Goal: Task Accomplishment & Management: Use online tool/utility

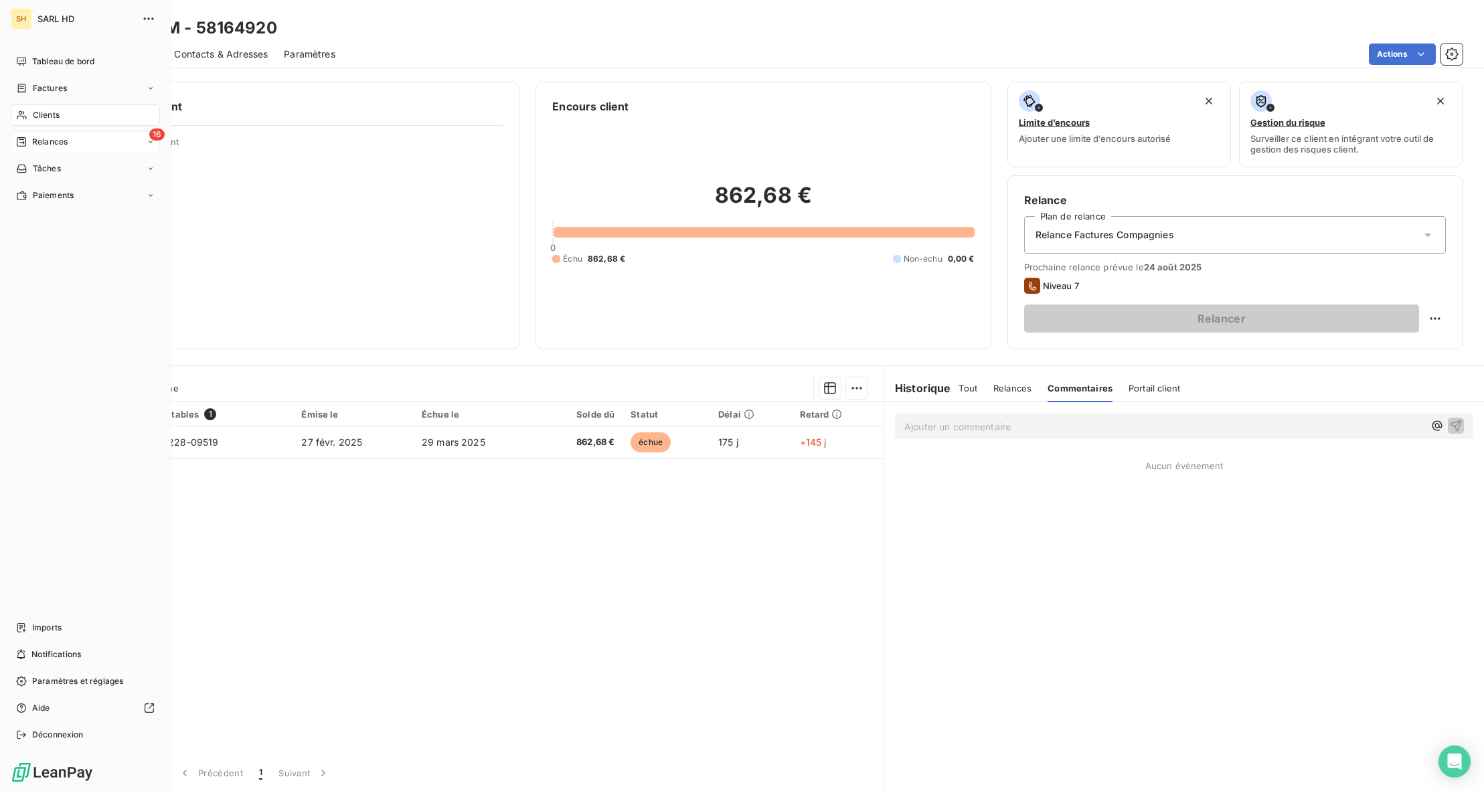
click at [19, 137] on icon at bounding box center [21, 142] width 11 height 11
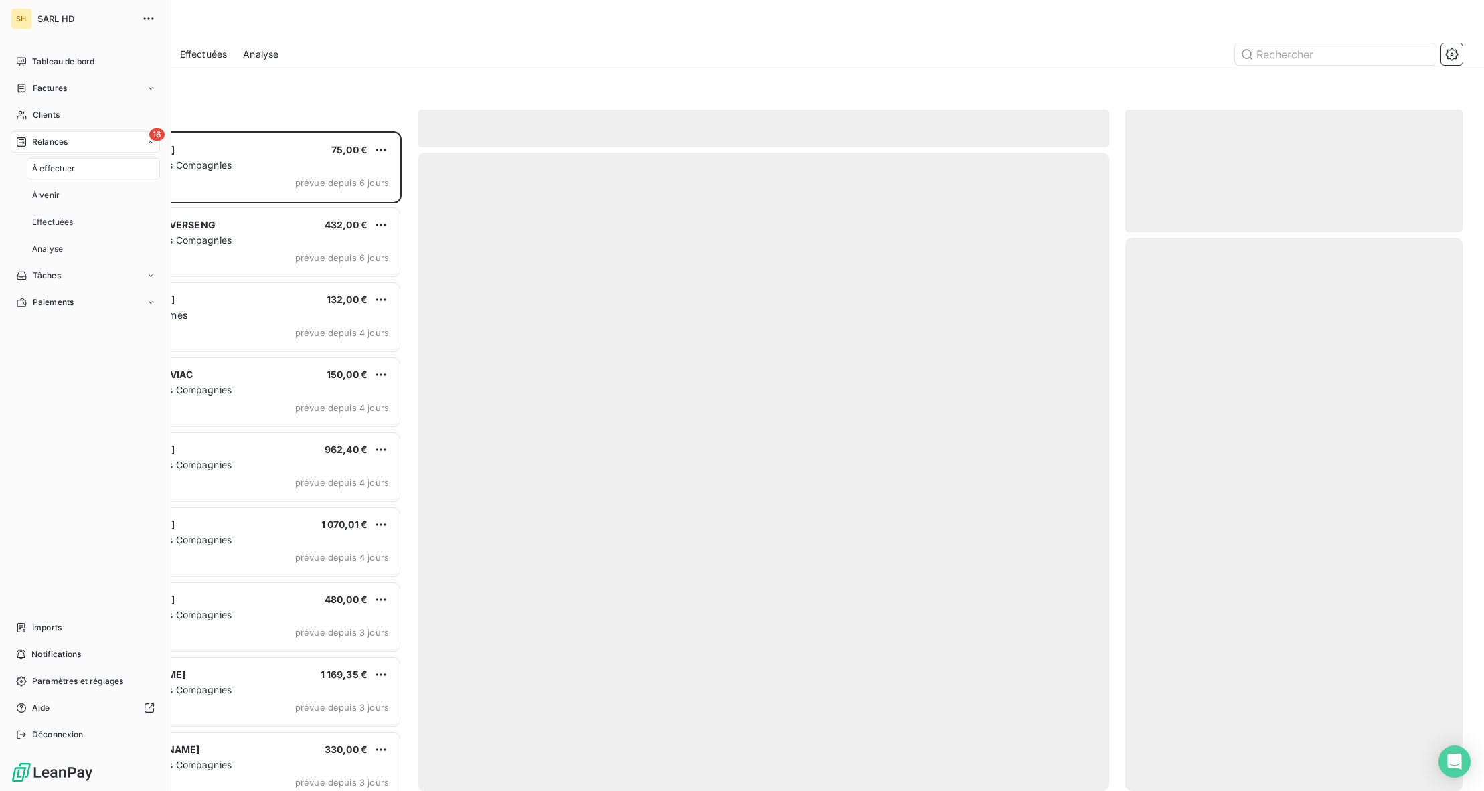
scroll to position [660, 337]
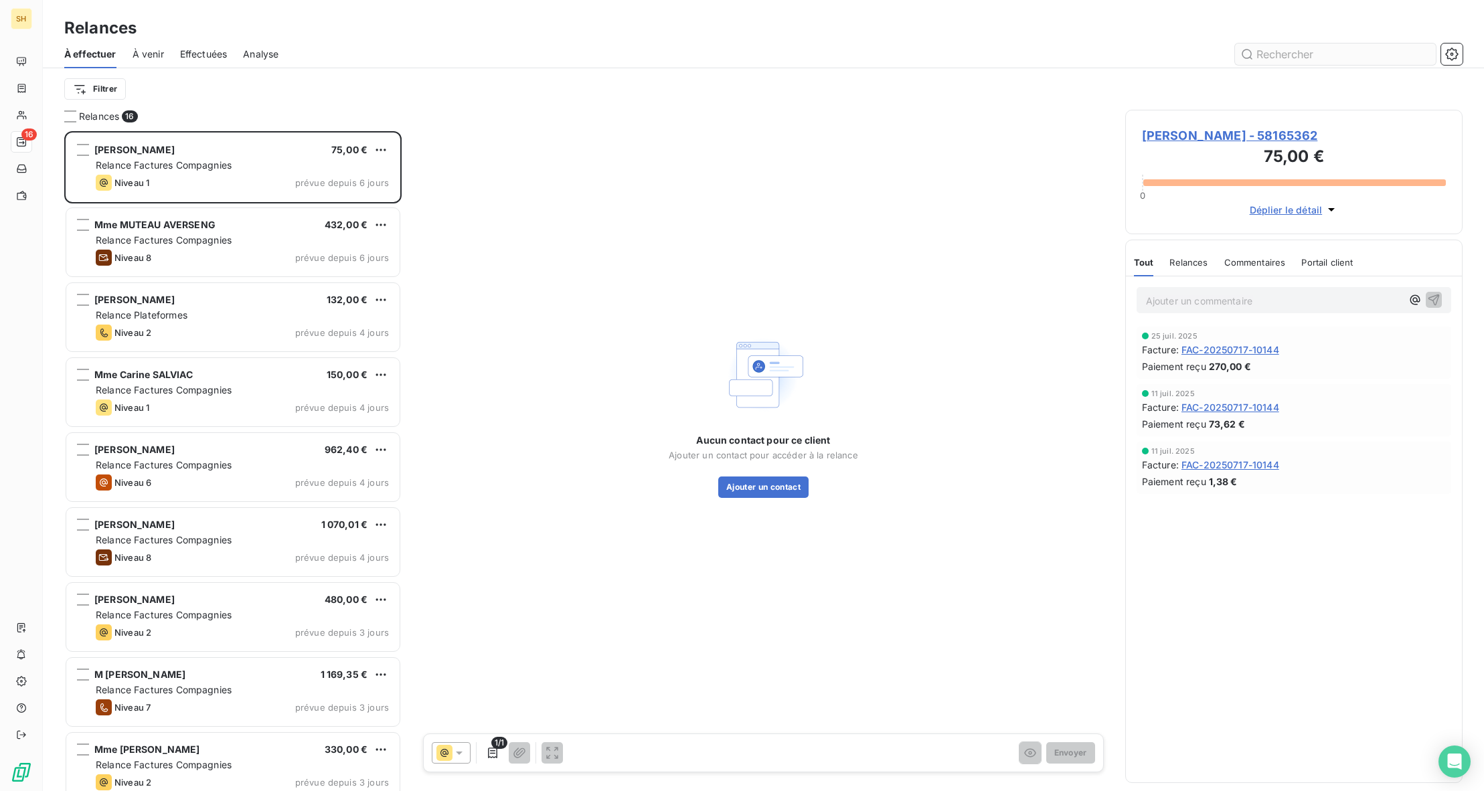
click at [1321, 45] on input "text" at bounding box center [1335, 53] width 201 height 21
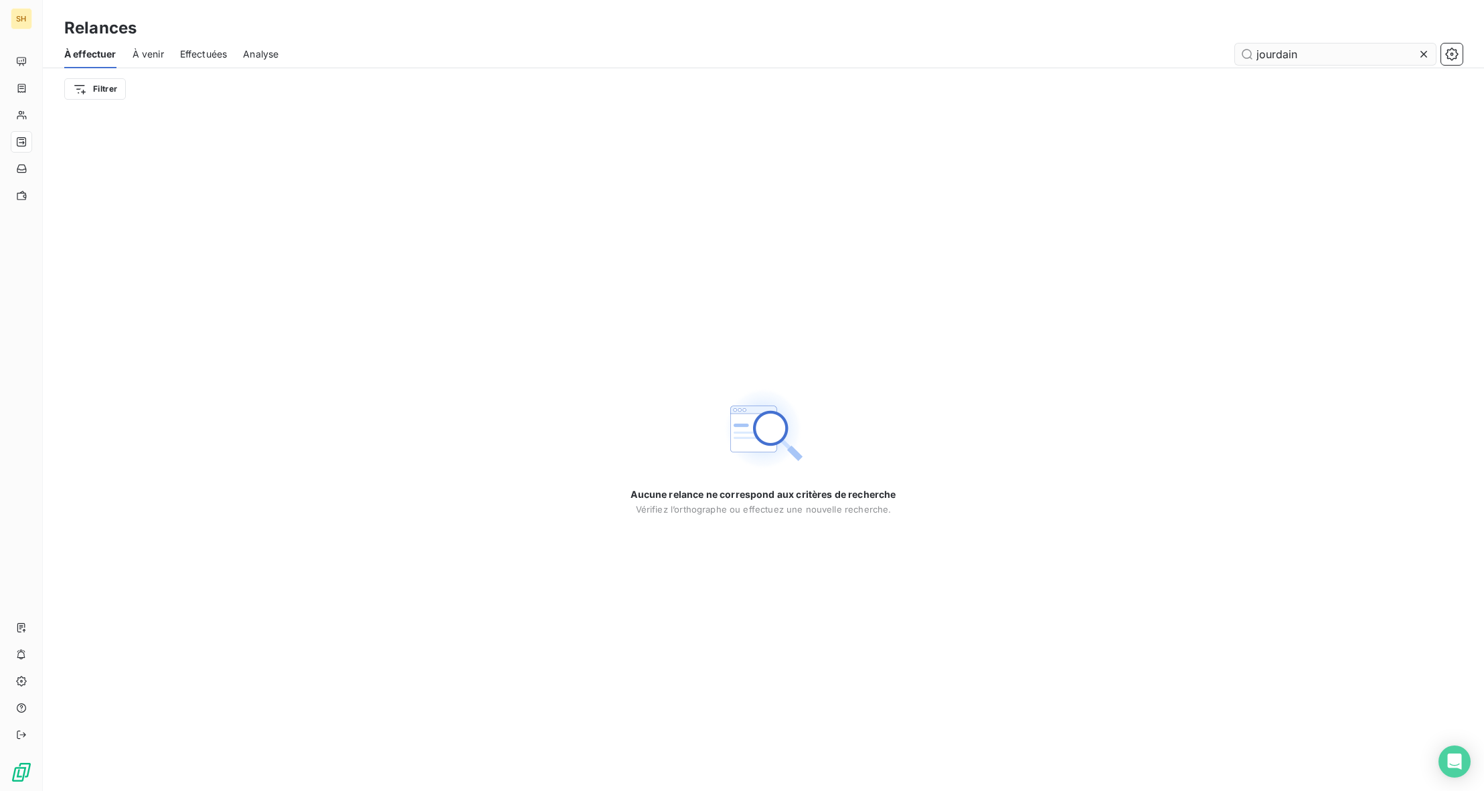
type input "jourdain"
click at [139, 57] on span "À venir" at bounding box center [147, 54] width 31 height 13
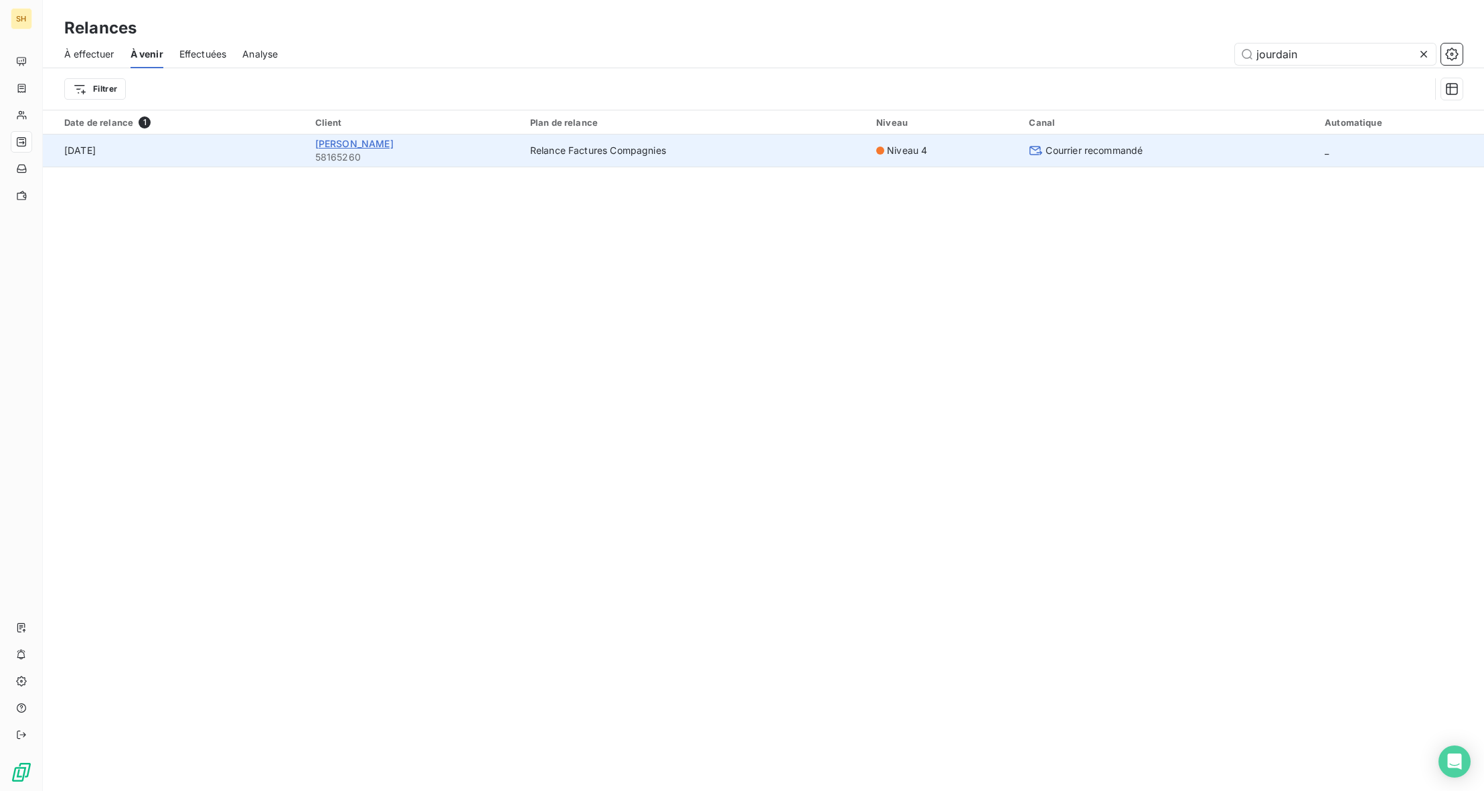
type input "jourdain"
click at [363, 143] on span "[PERSON_NAME]" at bounding box center [354, 143] width 78 height 11
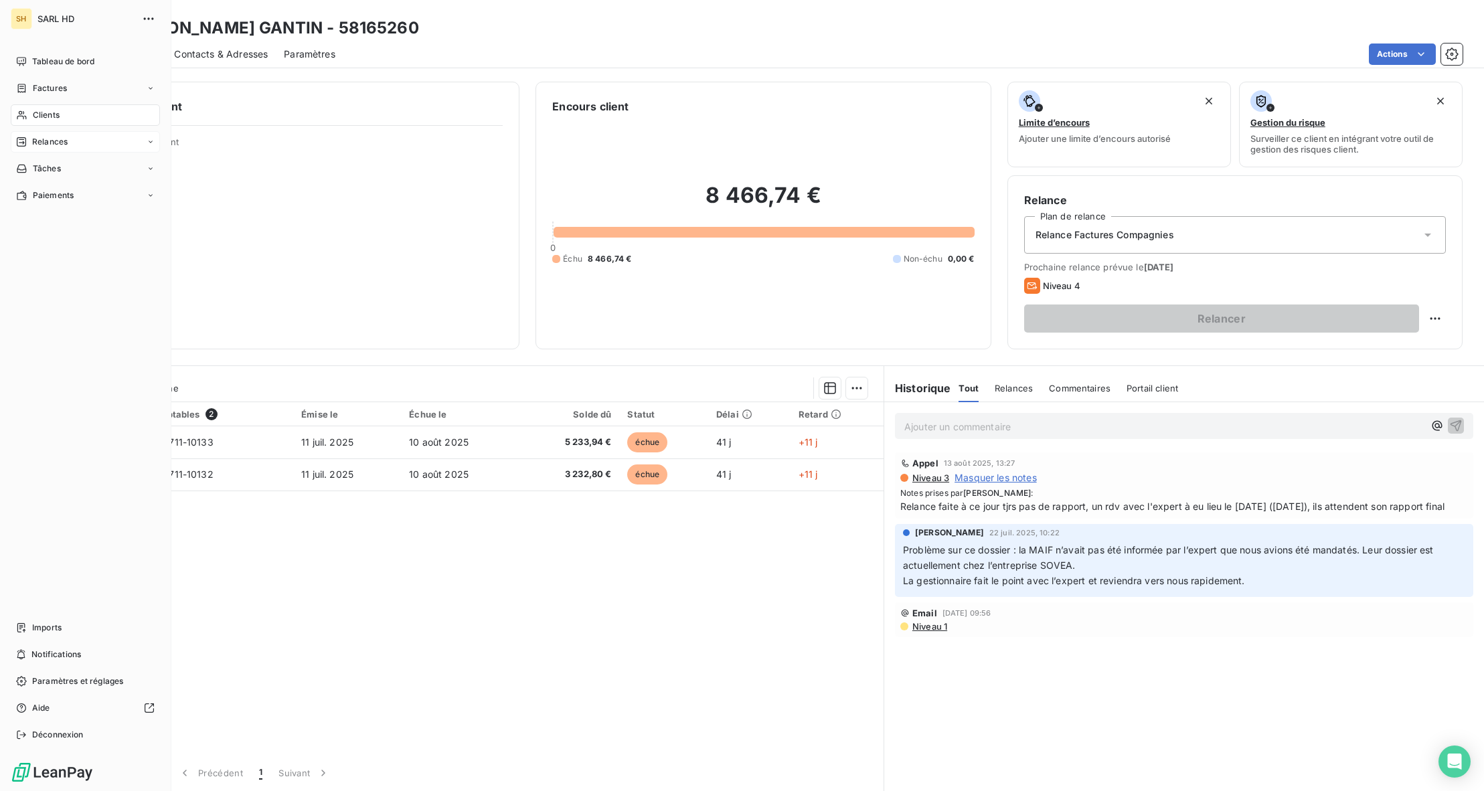
click at [52, 137] on span "Relances" at bounding box center [49, 142] width 35 height 12
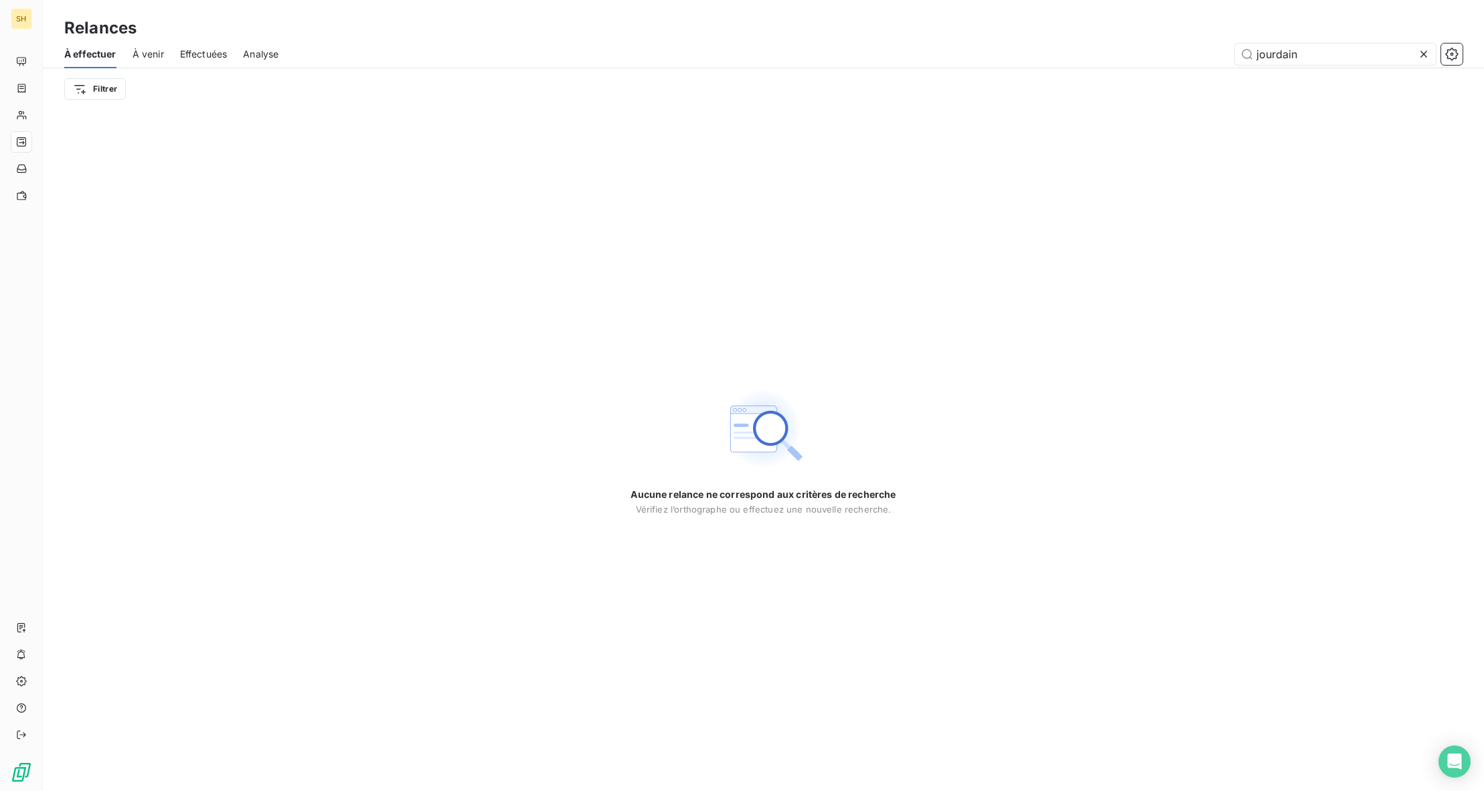
click at [139, 107] on div "À effectuer À venir Effectuées Analyse jourdain Filtrer" at bounding box center [763, 75] width 1441 height 70
click at [132, 50] on div "À effectuer À venir Effectuées Analyse jourdain" at bounding box center [763, 54] width 1441 height 28
click at [143, 48] on span "À venir" at bounding box center [147, 54] width 31 height 13
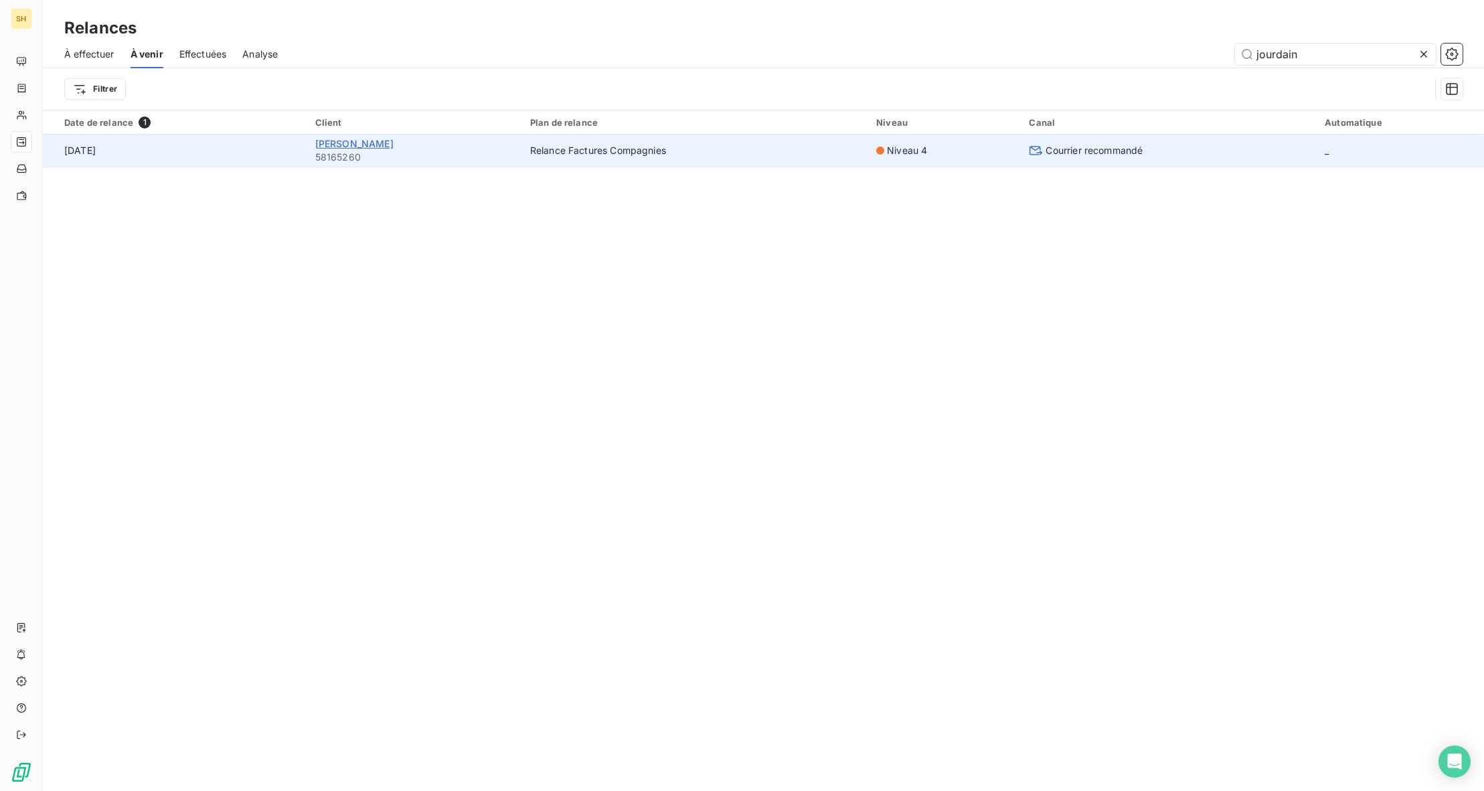
click at [381, 141] on span "[PERSON_NAME]" at bounding box center [354, 143] width 78 height 11
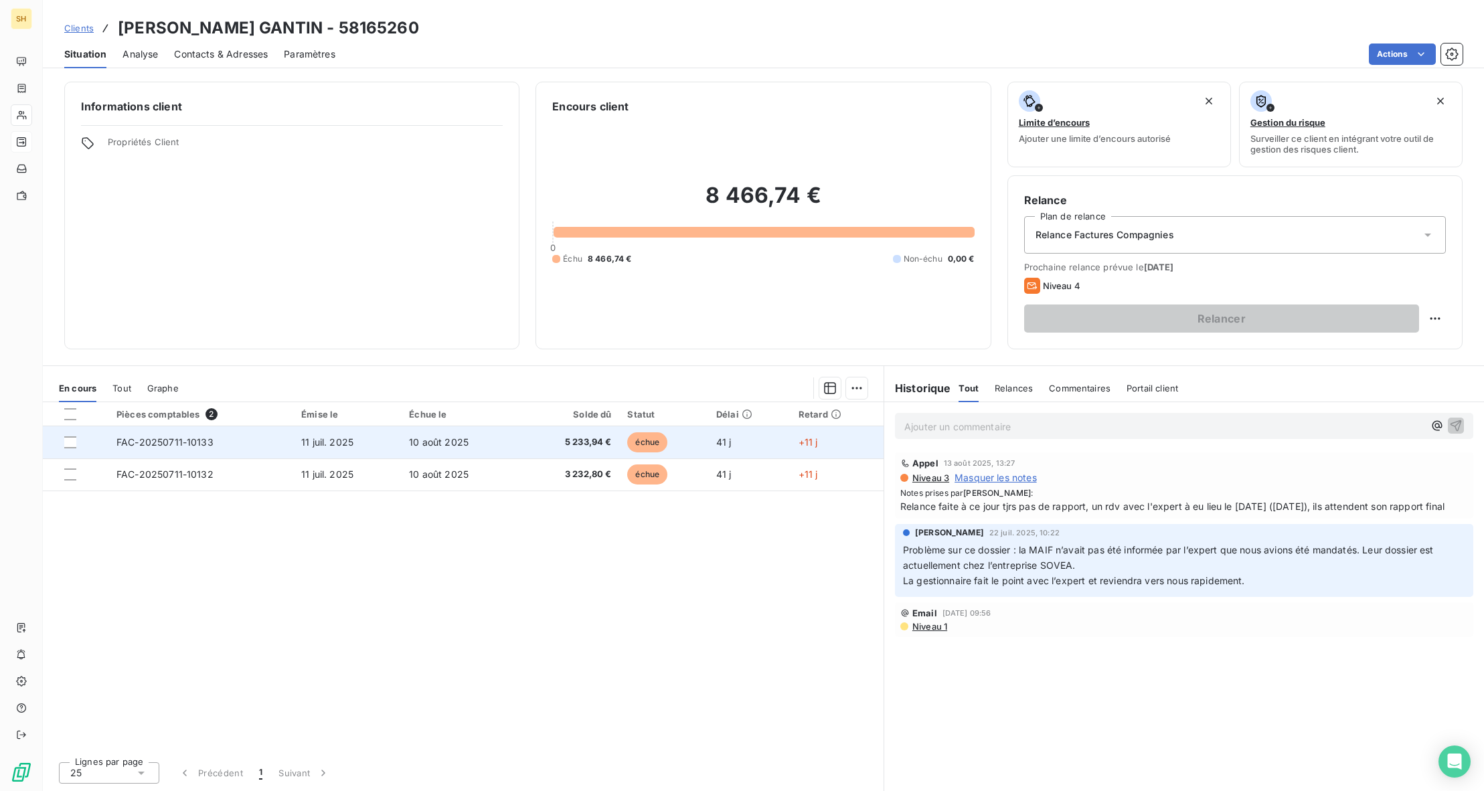
click at [316, 440] on span "11 juil. 2025" at bounding box center [327, 441] width 52 height 11
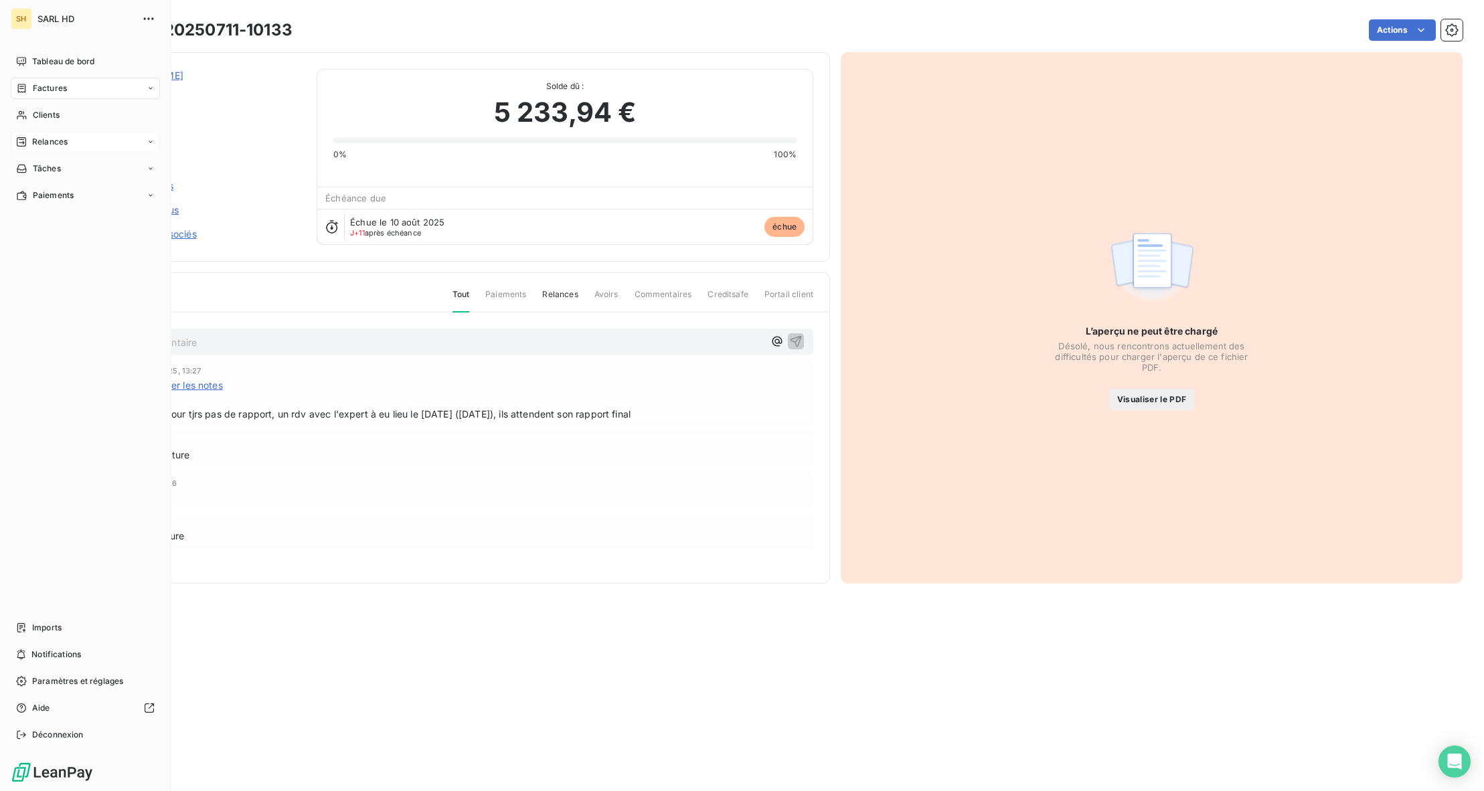
click at [28, 141] on div "Relances" at bounding box center [42, 142] width 52 height 12
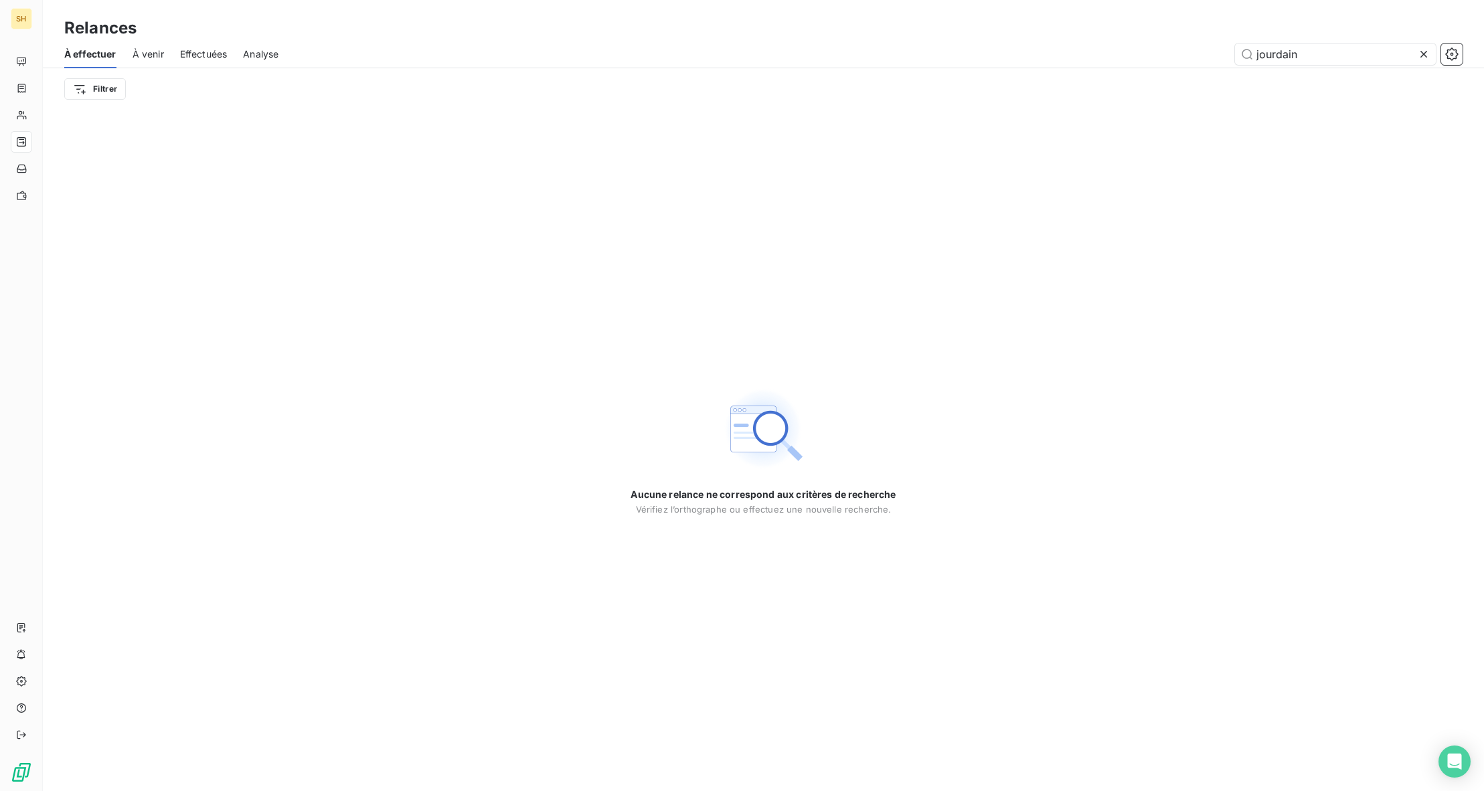
click at [162, 50] on span "À venir" at bounding box center [147, 54] width 31 height 13
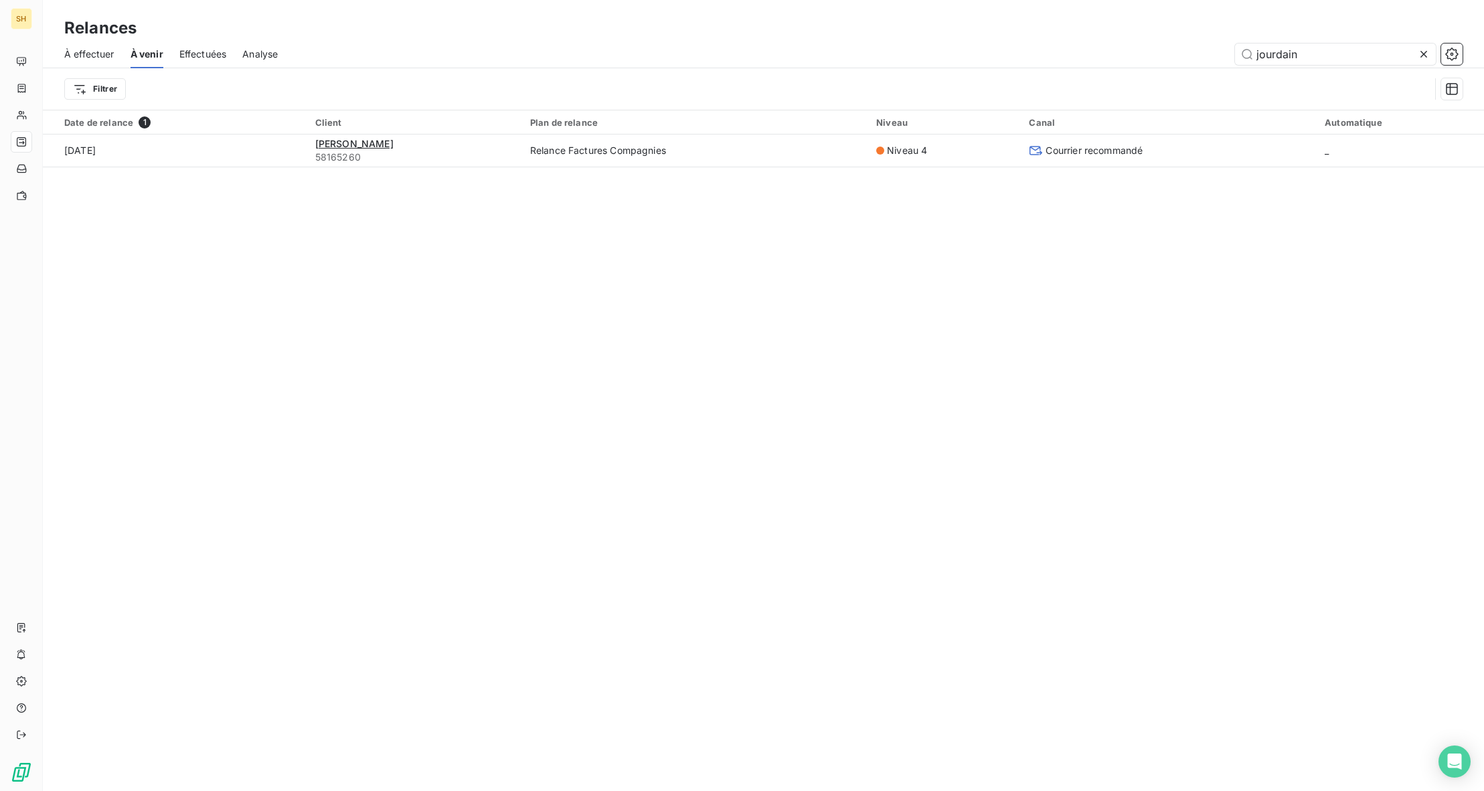
click at [1421, 55] on icon at bounding box center [1423, 54] width 7 height 7
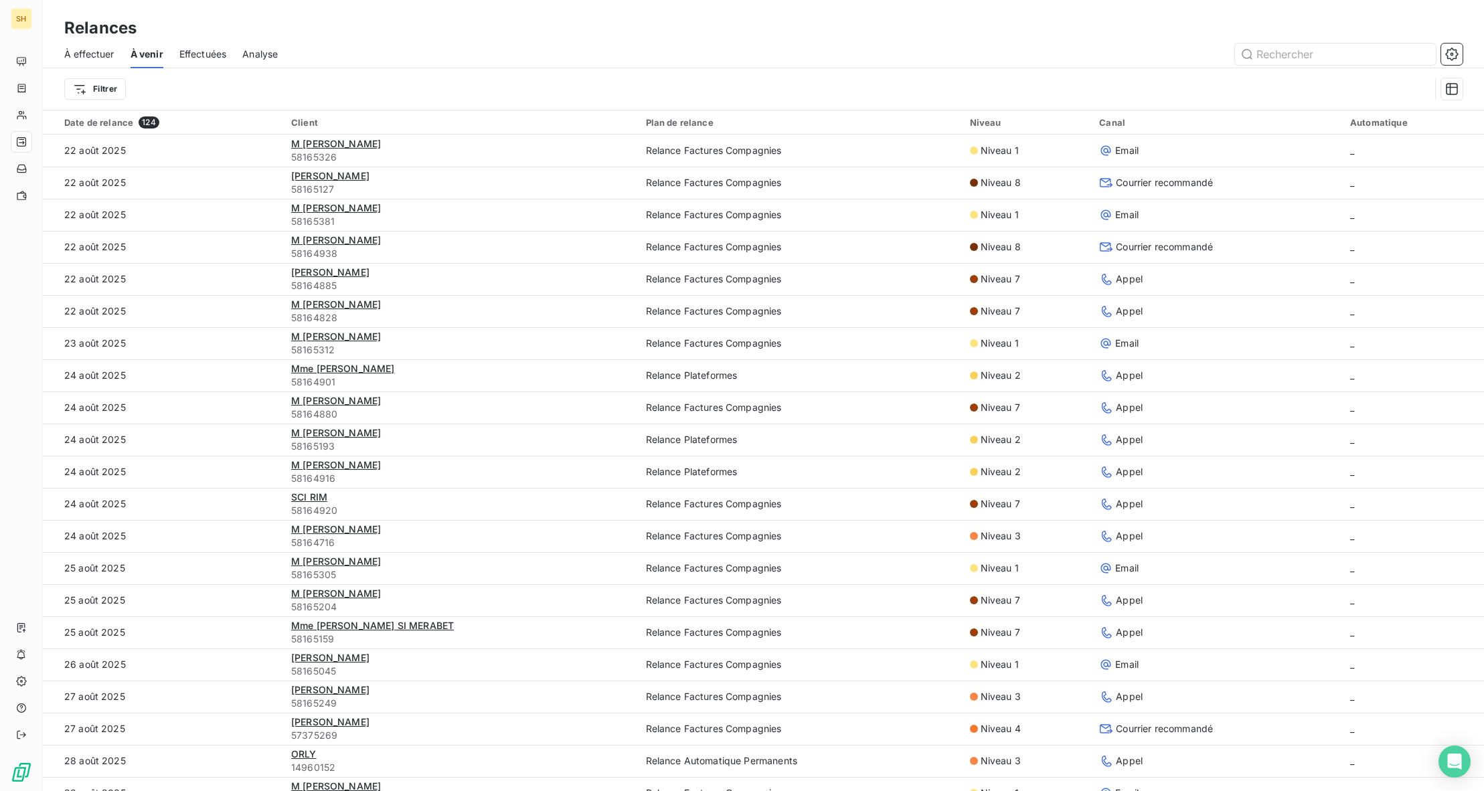
click at [93, 57] on span "À effectuer" at bounding box center [89, 54] width 50 height 13
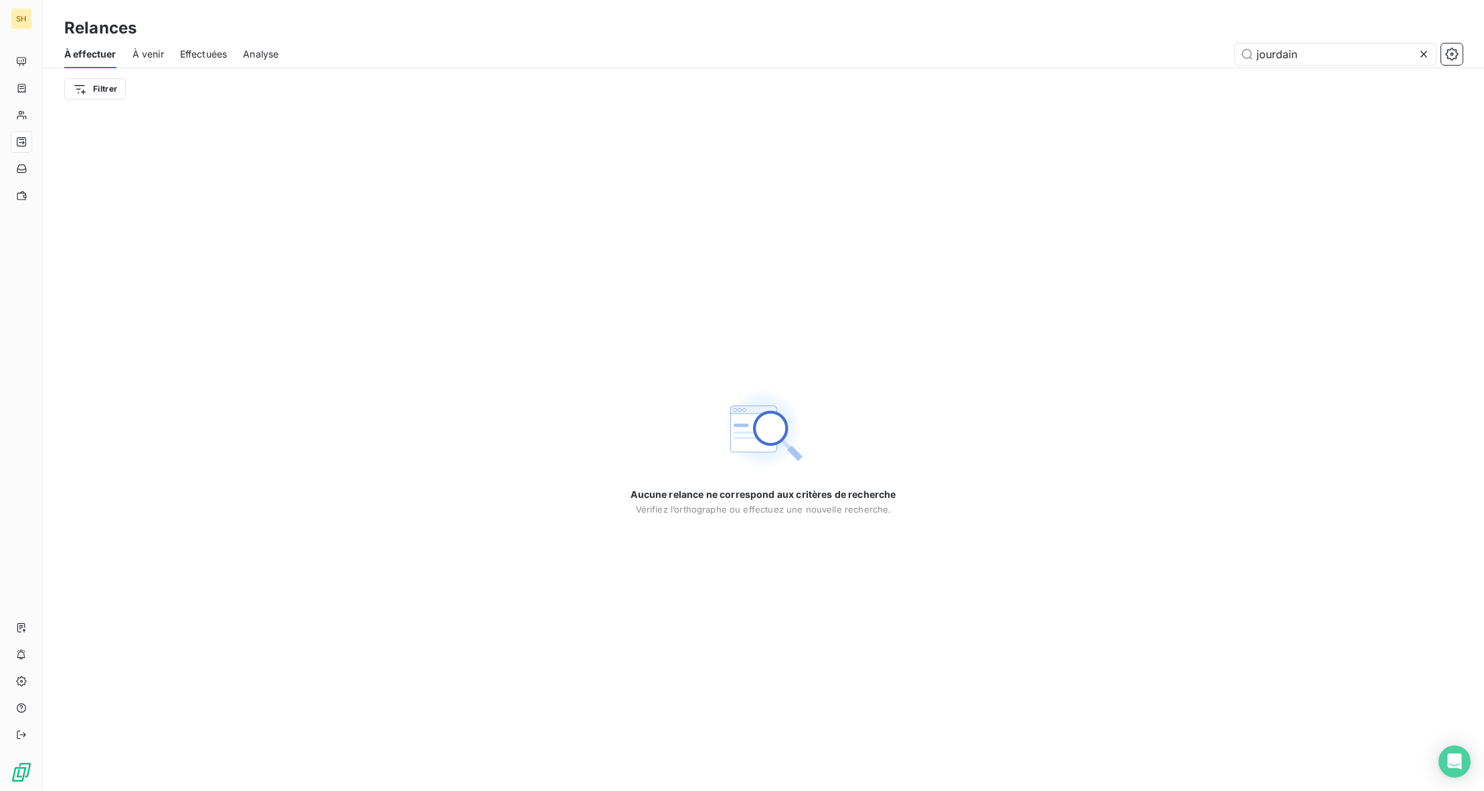
click at [1424, 54] on icon at bounding box center [1423, 54] width 7 height 7
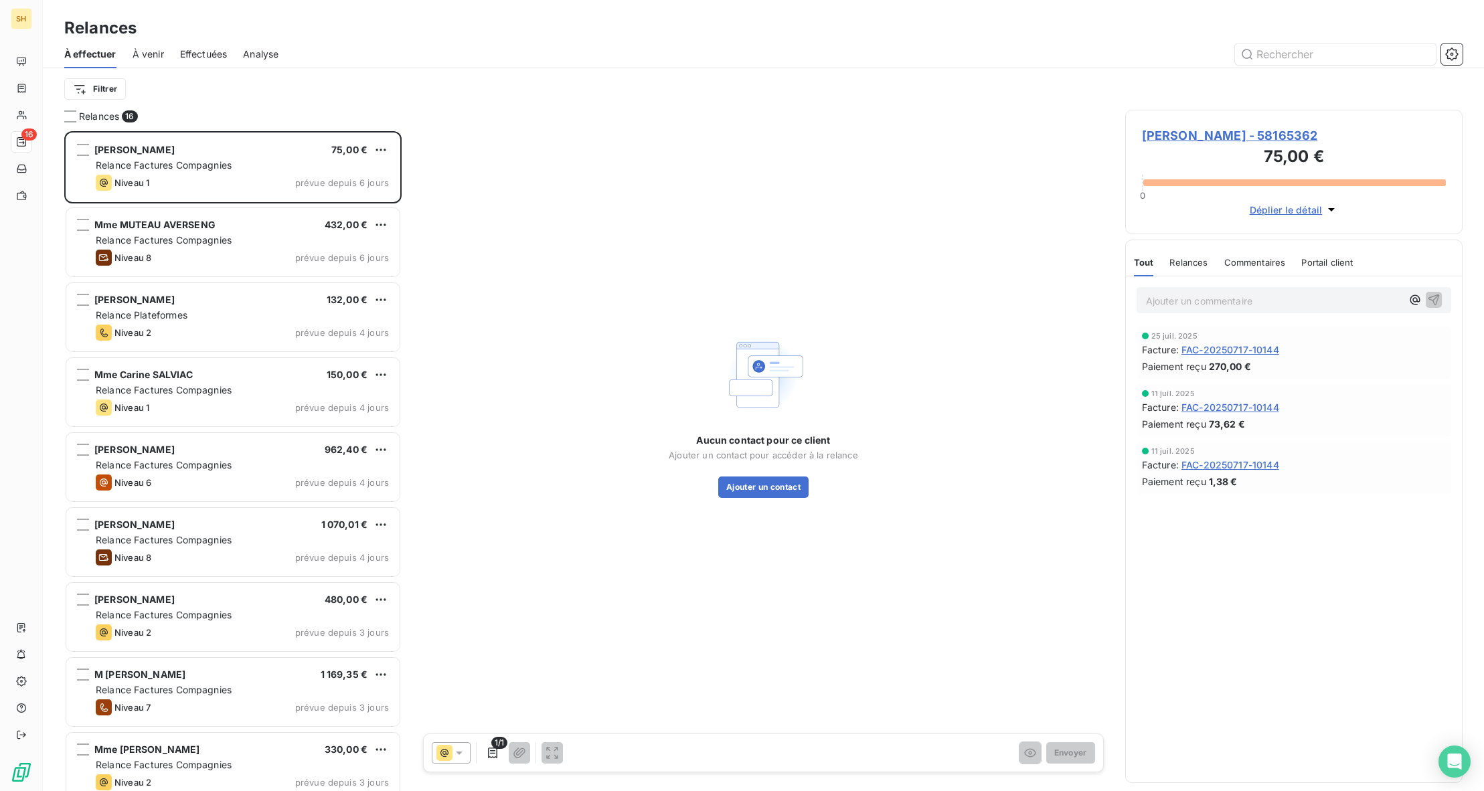
scroll to position [660, 337]
click at [1095, 74] on div "Filtrer" at bounding box center [763, 88] width 1398 height 41
click at [1302, 55] on input "text" at bounding box center [1335, 53] width 201 height 21
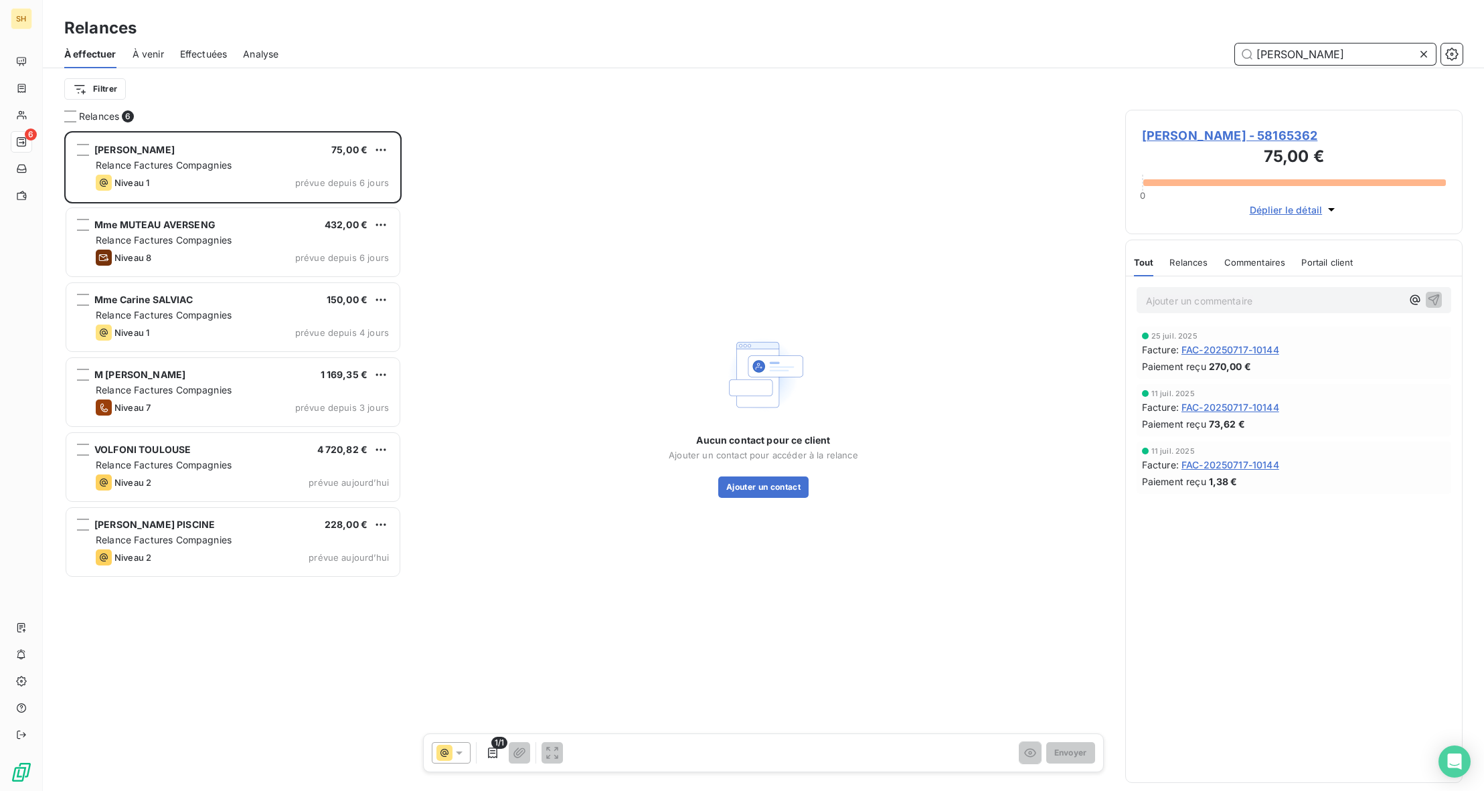
type input "[PERSON_NAME]"
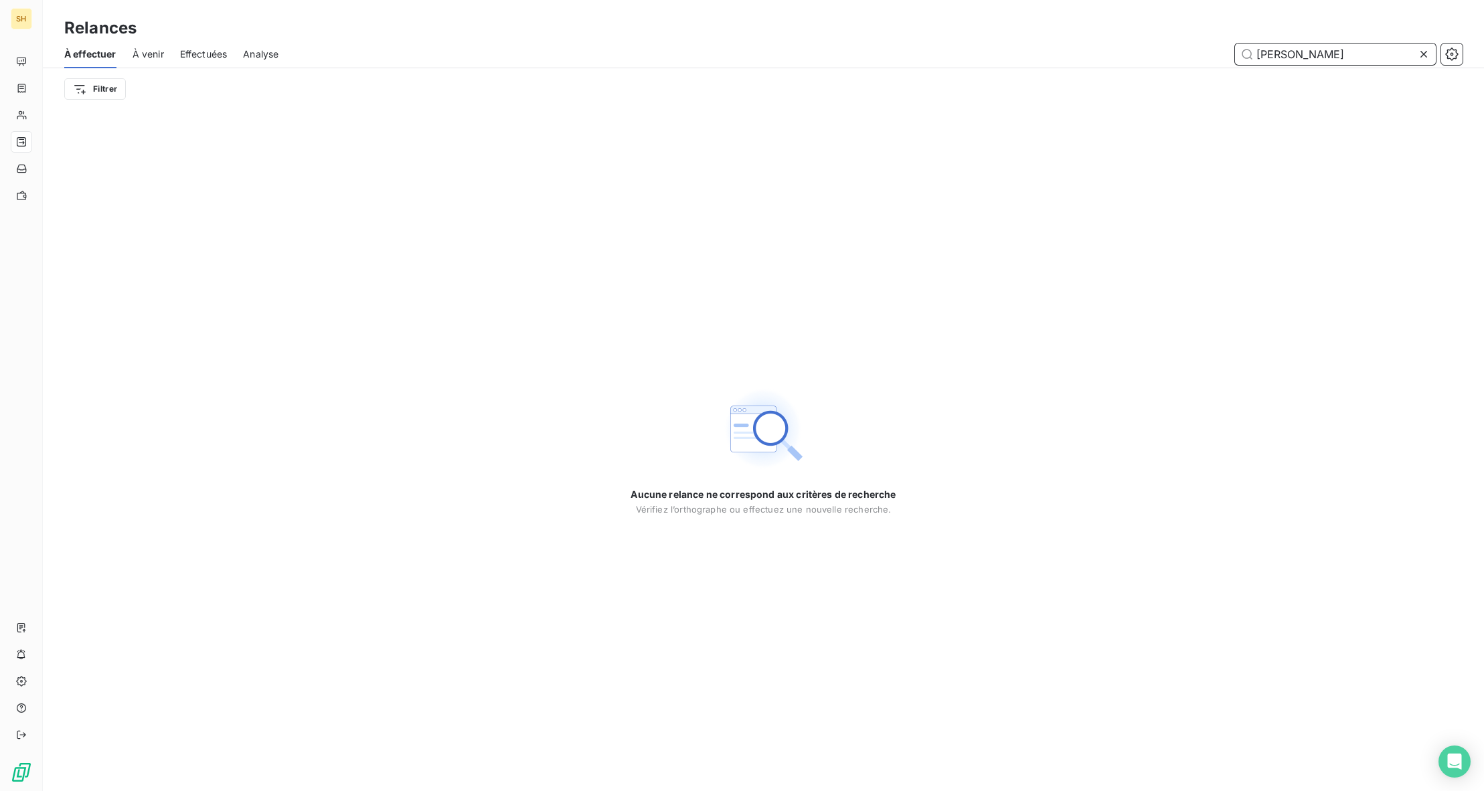
click at [148, 52] on span "À venir" at bounding box center [147, 54] width 31 height 13
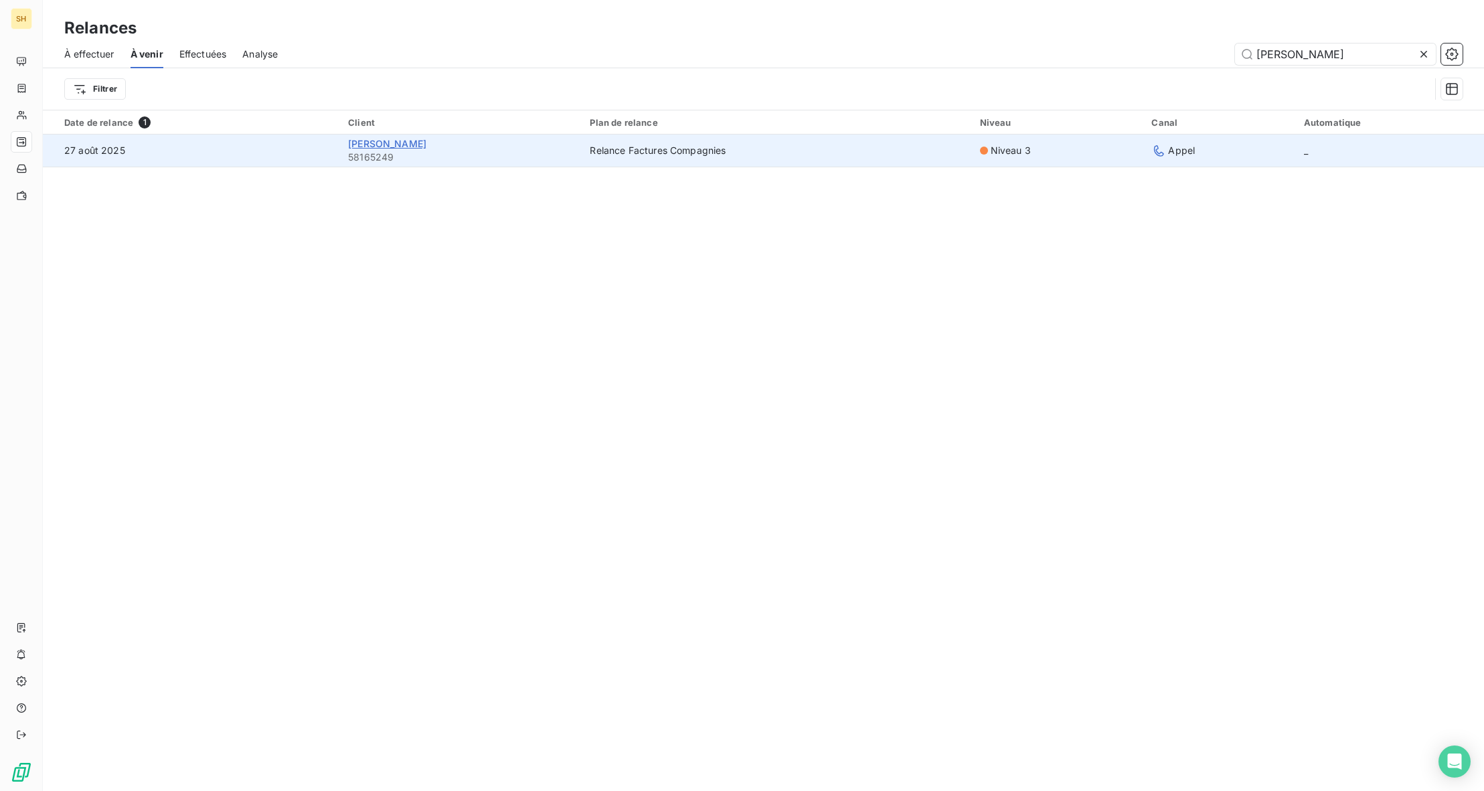
type input "[PERSON_NAME]"
click at [370, 141] on span "[PERSON_NAME]" at bounding box center [387, 143] width 78 height 11
